Goal: Task Accomplishment & Management: Use online tool/utility

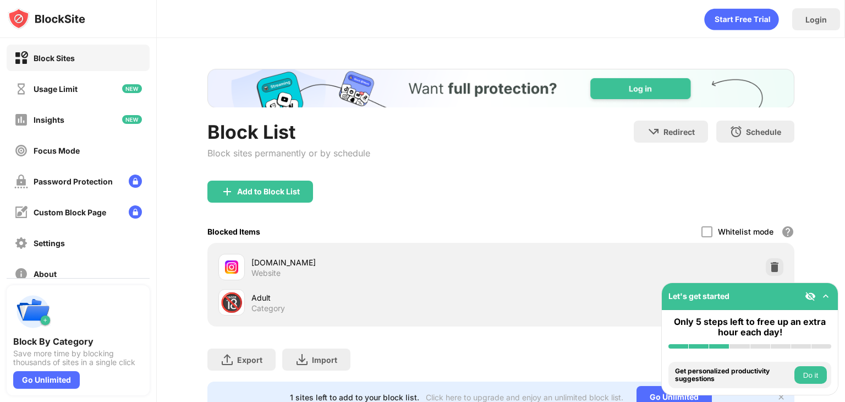
scroll to position [49, 0]
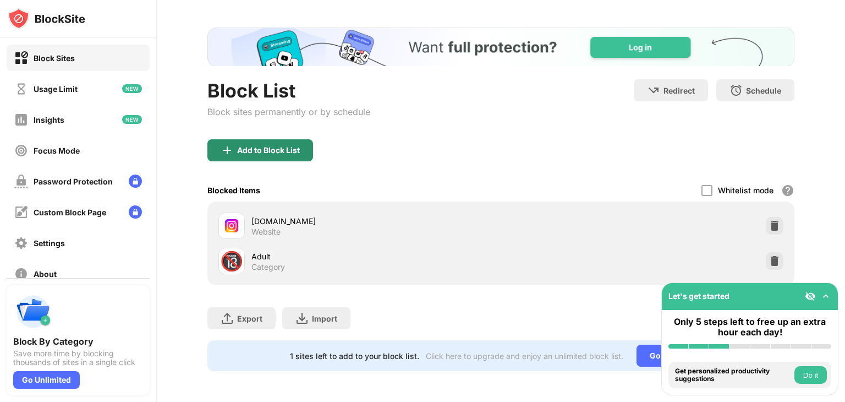
click at [268, 146] on div "Add to Block List" at bounding box center [268, 150] width 63 height 9
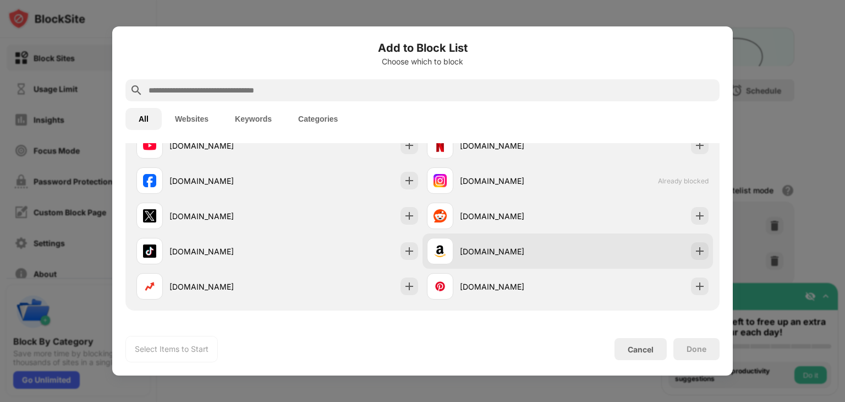
scroll to position [220, 0]
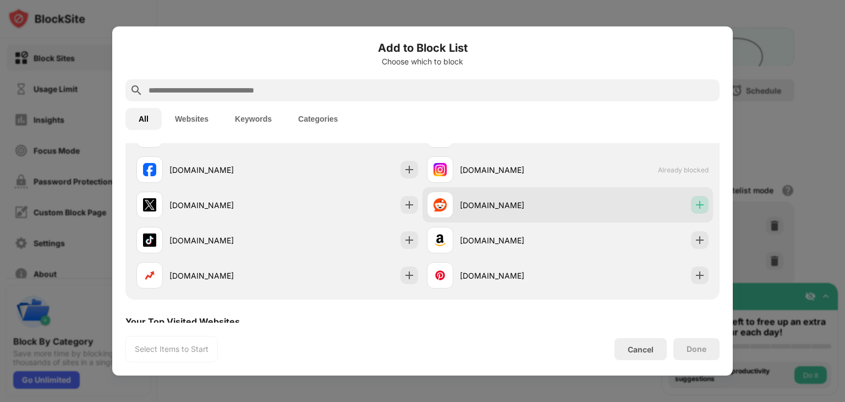
click at [695, 203] on img at bounding box center [700, 204] width 11 height 11
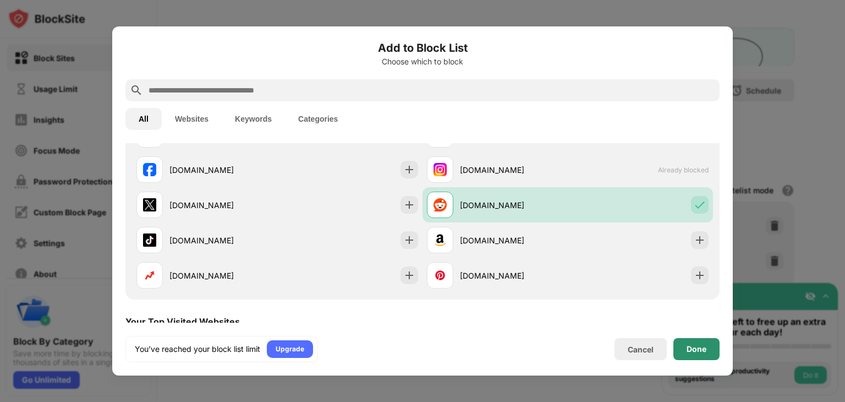
click at [710, 348] on div "Done" at bounding box center [697, 349] width 46 height 22
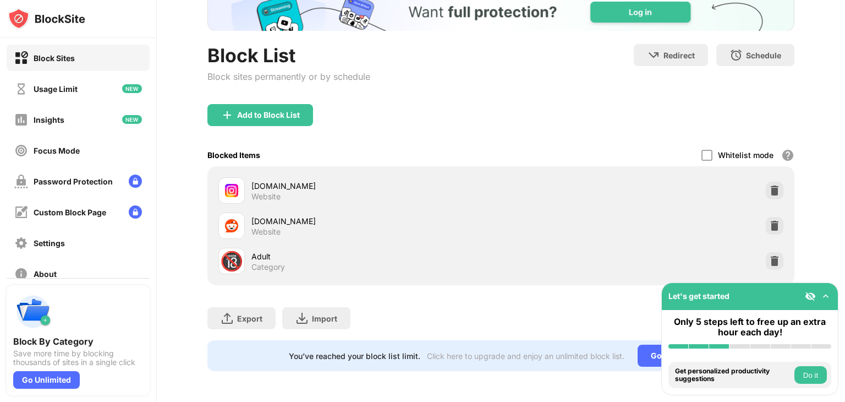
scroll to position [0, 0]
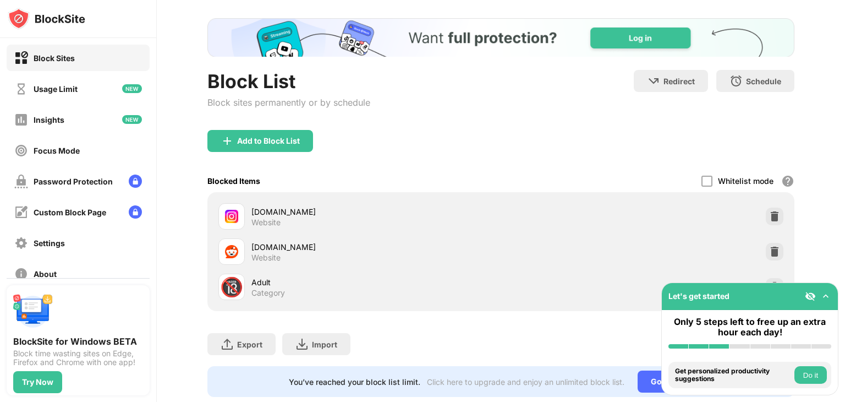
scroll to position [55, 0]
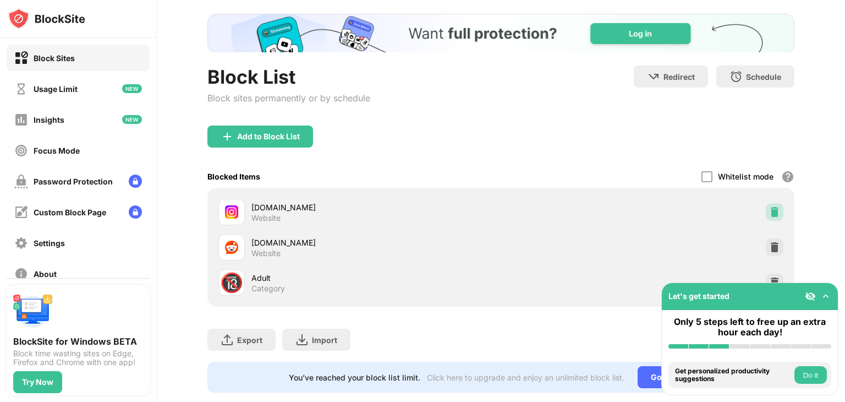
click at [769, 209] on img at bounding box center [774, 211] width 11 height 11
